Goal: Information Seeking & Learning: Learn about a topic

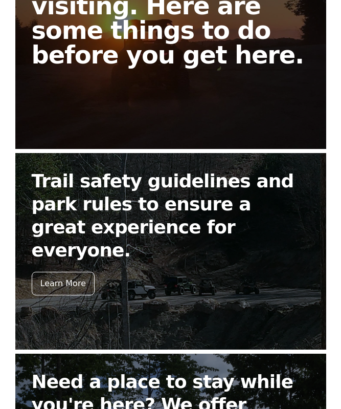
scroll to position [254, 0]
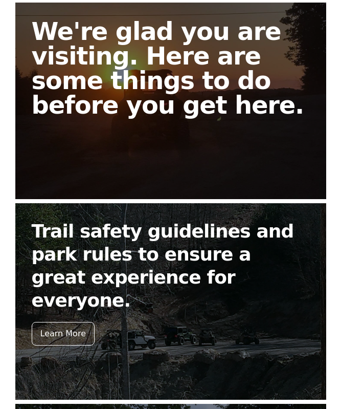
click at [57, 322] on div "Learn More" at bounding box center [63, 334] width 63 height 24
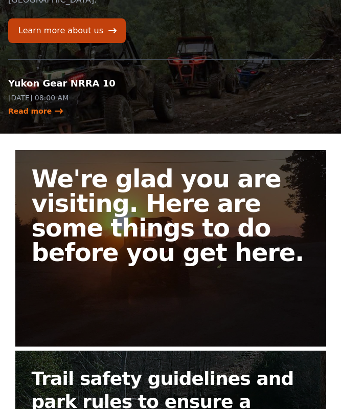
scroll to position [107, 0]
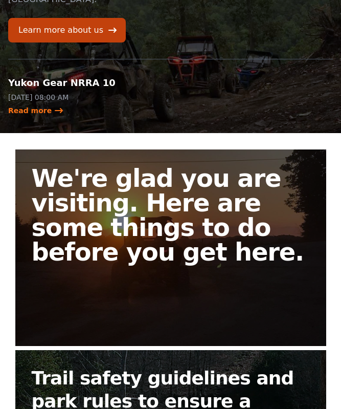
click at [46, 233] on h2 "We're glad you are visiting. Here are some things to do before you get here." at bounding box center [171, 215] width 278 height 98
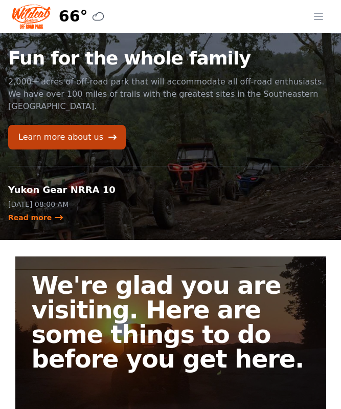
click at [70, 321] on h2 "We're glad you are visiting. Here are some things to do before you get here." at bounding box center [171, 322] width 278 height 98
click at [33, 135] on link "Learn more about us" at bounding box center [67, 137] width 118 height 25
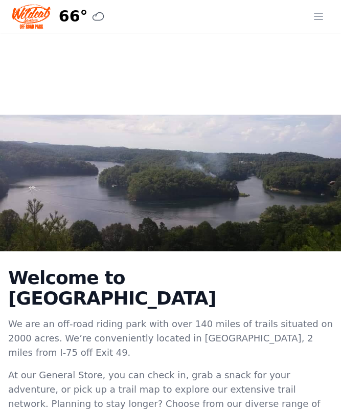
click at [305, 16] on div "66° 7-Day Forecast Fri 60° 78° Sat 59° 80° Sun 59° 81° Mon 61° 83° Tue 63° 68° …" at bounding box center [170, 16] width 317 height 33
click at [318, 20] on icon "button" at bounding box center [318, 16] width 12 height 12
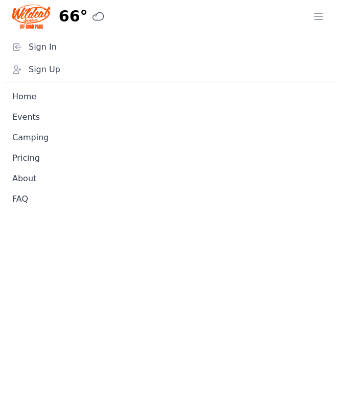
click at [21, 164] on link "Pricing" at bounding box center [170, 158] width 333 height 20
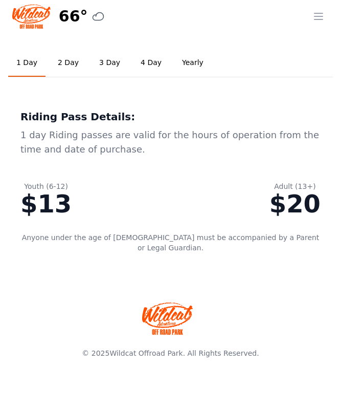
click at [69, 62] on link "2 Day" at bounding box center [68, 63] width 37 height 28
click at [182, 63] on link "Yearly" at bounding box center [193, 63] width 38 height 28
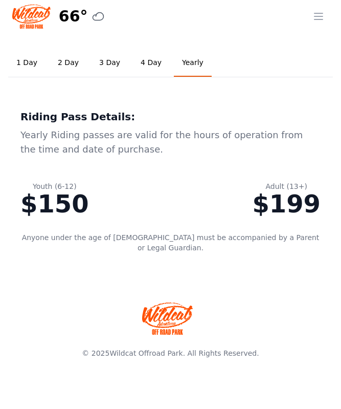
click at [23, 67] on link "1 Day" at bounding box center [26, 63] width 37 height 28
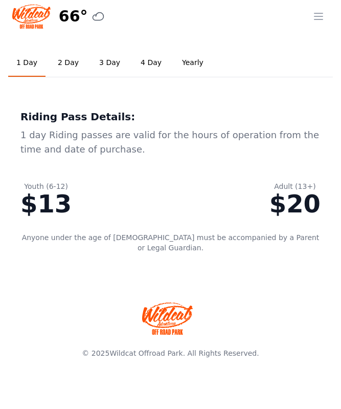
click at [25, 19] on img at bounding box center [31, 16] width 38 height 25
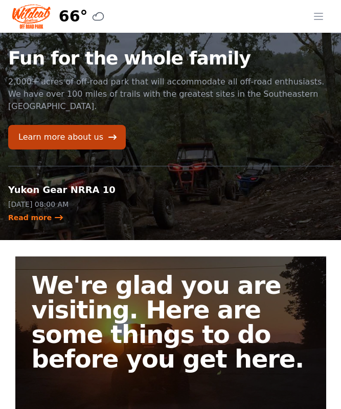
click at [37, 136] on link "Learn more about us" at bounding box center [67, 137] width 118 height 25
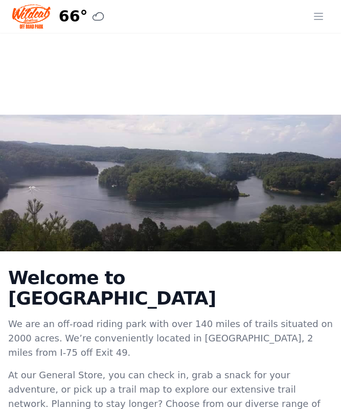
click at [313, 17] on icon "button" at bounding box center [318, 16] width 12 height 12
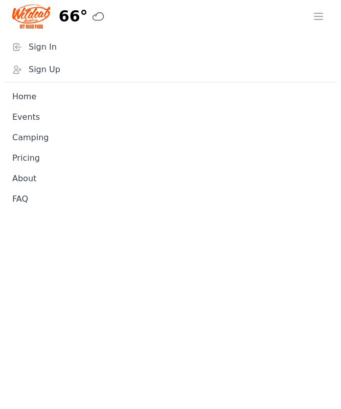
click at [24, 185] on link "About" at bounding box center [170, 178] width 333 height 20
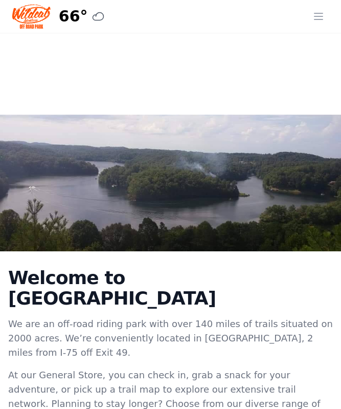
click at [316, 25] on button "Open menu" at bounding box center [318, 16] width 20 height 20
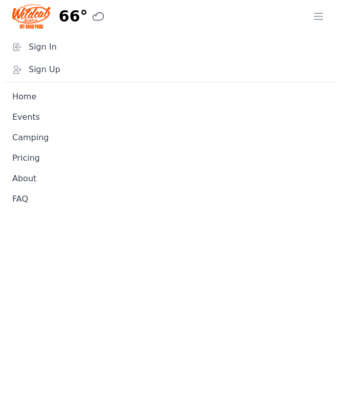
click at [21, 205] on link "FAQ" at bounding box center [170, 199] width 333 height 20
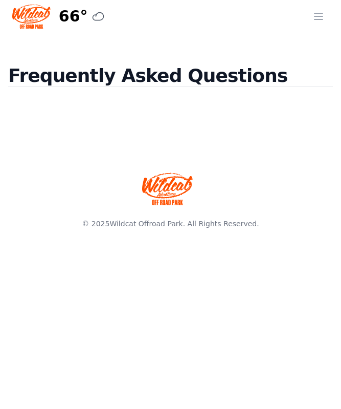
click at [181, 238] on html "66° 7-Day Forecast Fri 60° 78° Sat 59° 80° Sun 59° 81° Mon 61° 83° Tue 63° 68° …" at bounding box center [170, 119] width 341 height 238
